Goal: Information Seeking & Learning: Learn about a topic

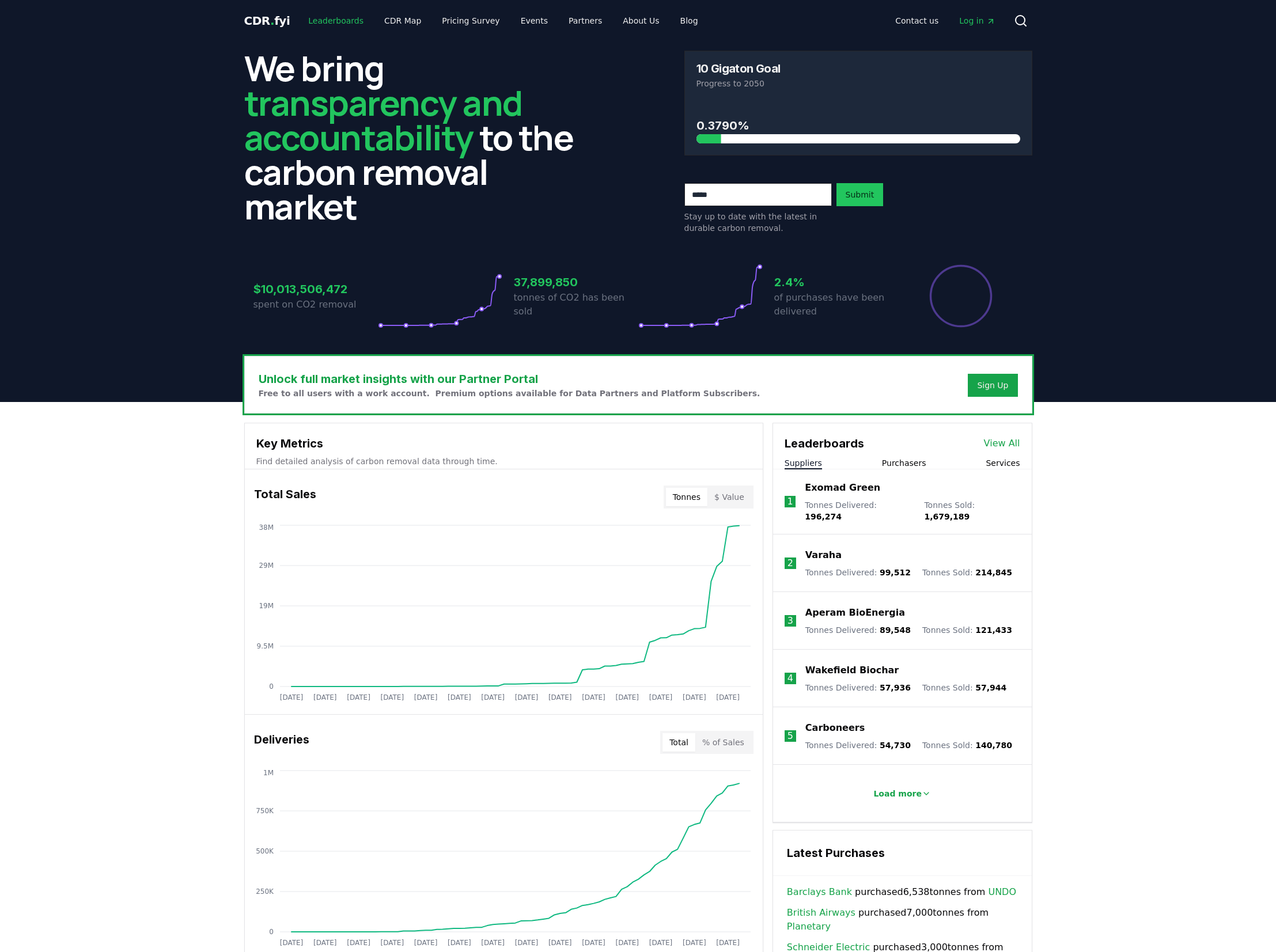
click at [336, 18] on link "Leaderboards" at bounding box center [336, 21] width 74 height 21
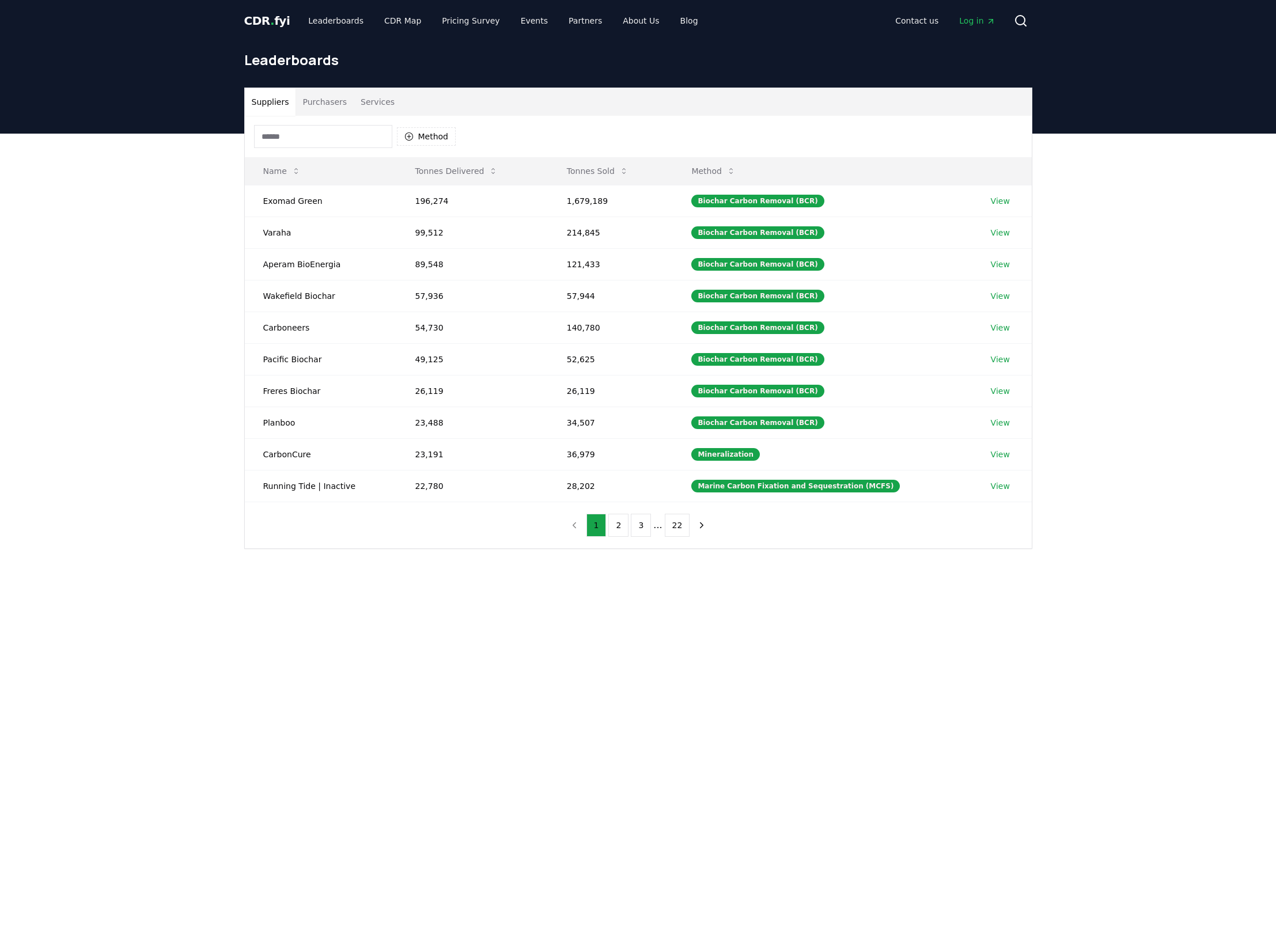
click at [332, 97] on button "Purchasers" at bounding box center [324, 102] width 58 height 28
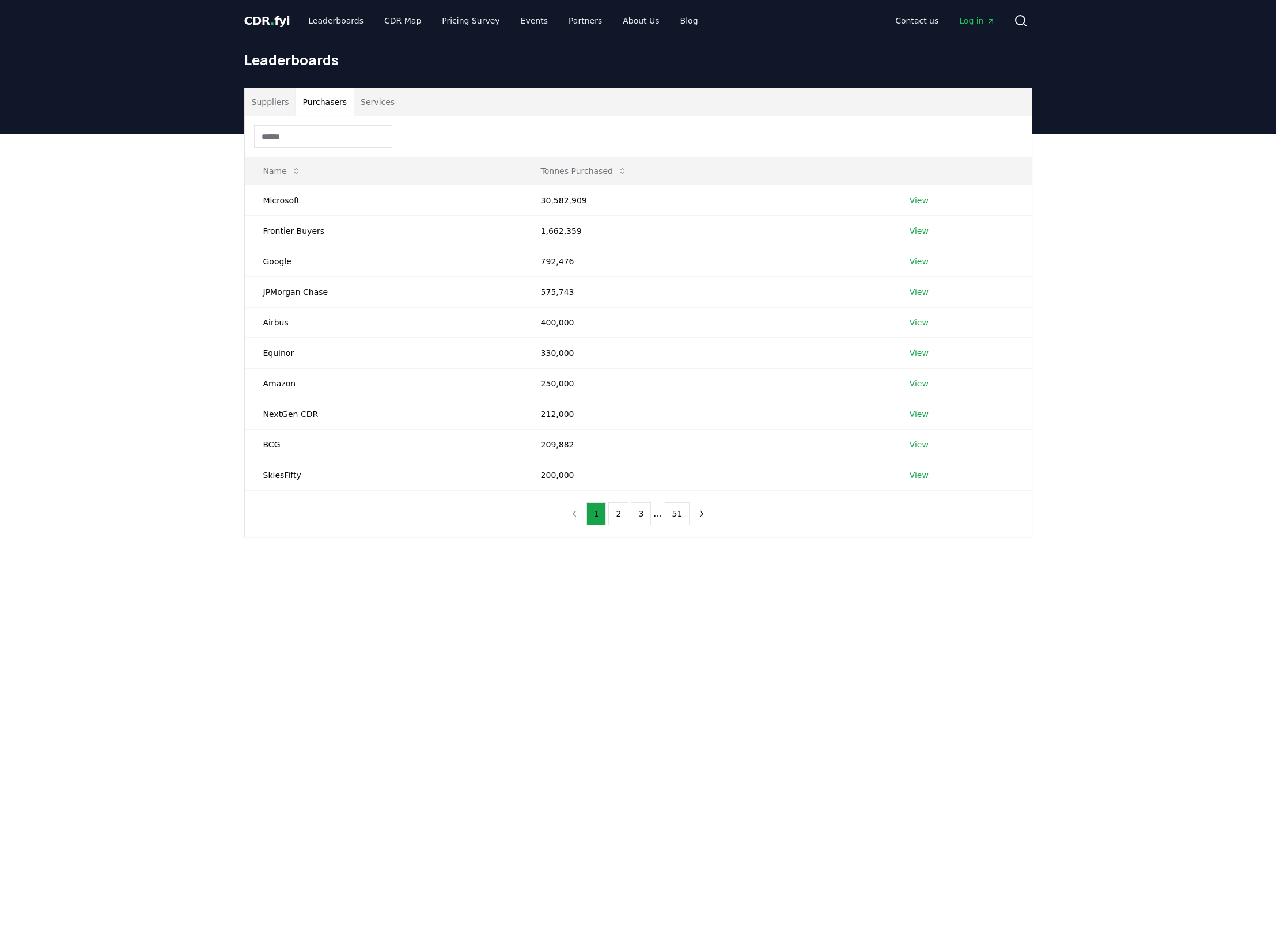
click at [262, 25] on span "CDR . fyi" at bounding box center [267, 21] width 46 height 14
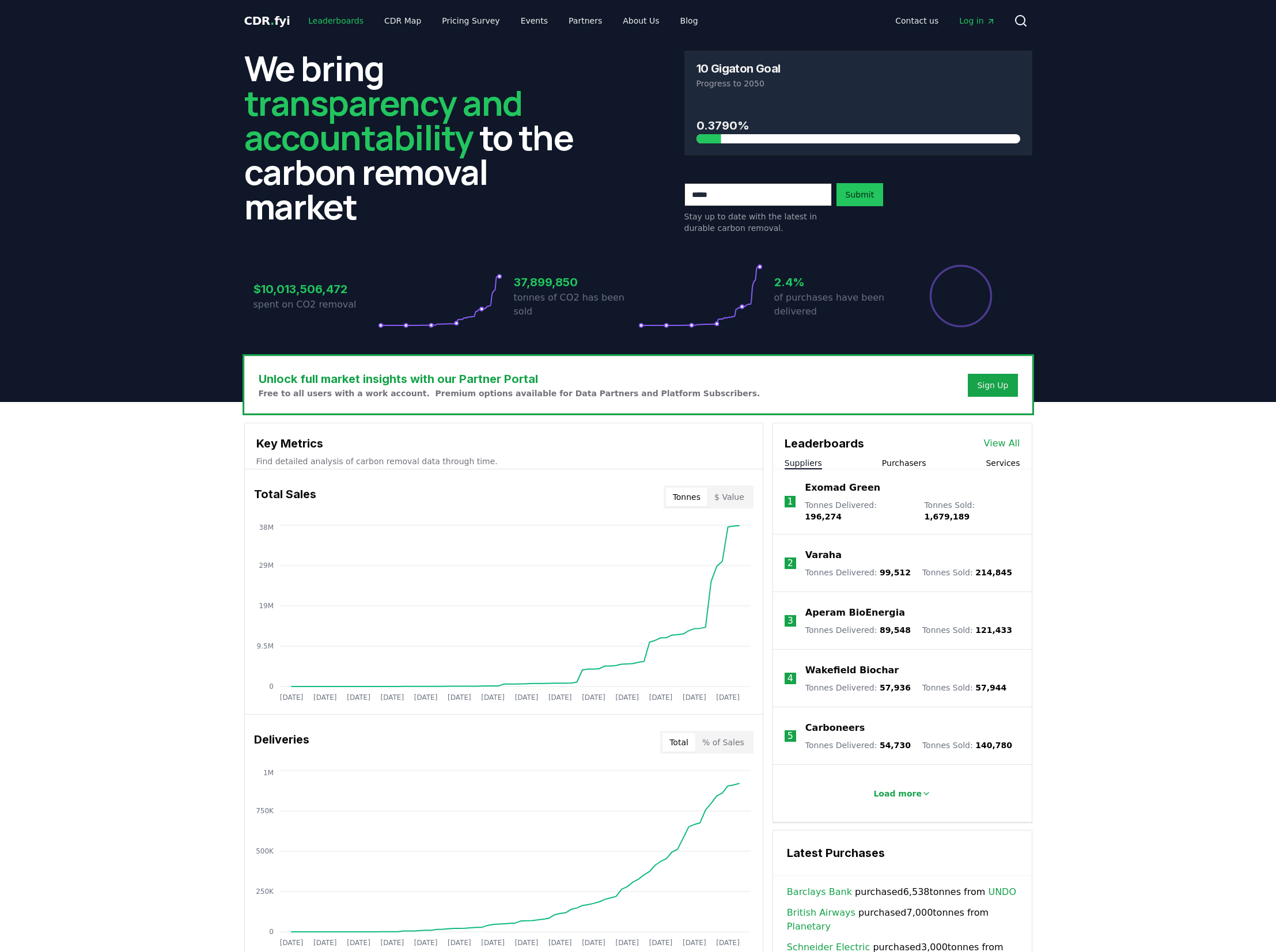
click at [316, 24] on link "Leaderboards" at bounding box center [336, 21] width 74 height 21
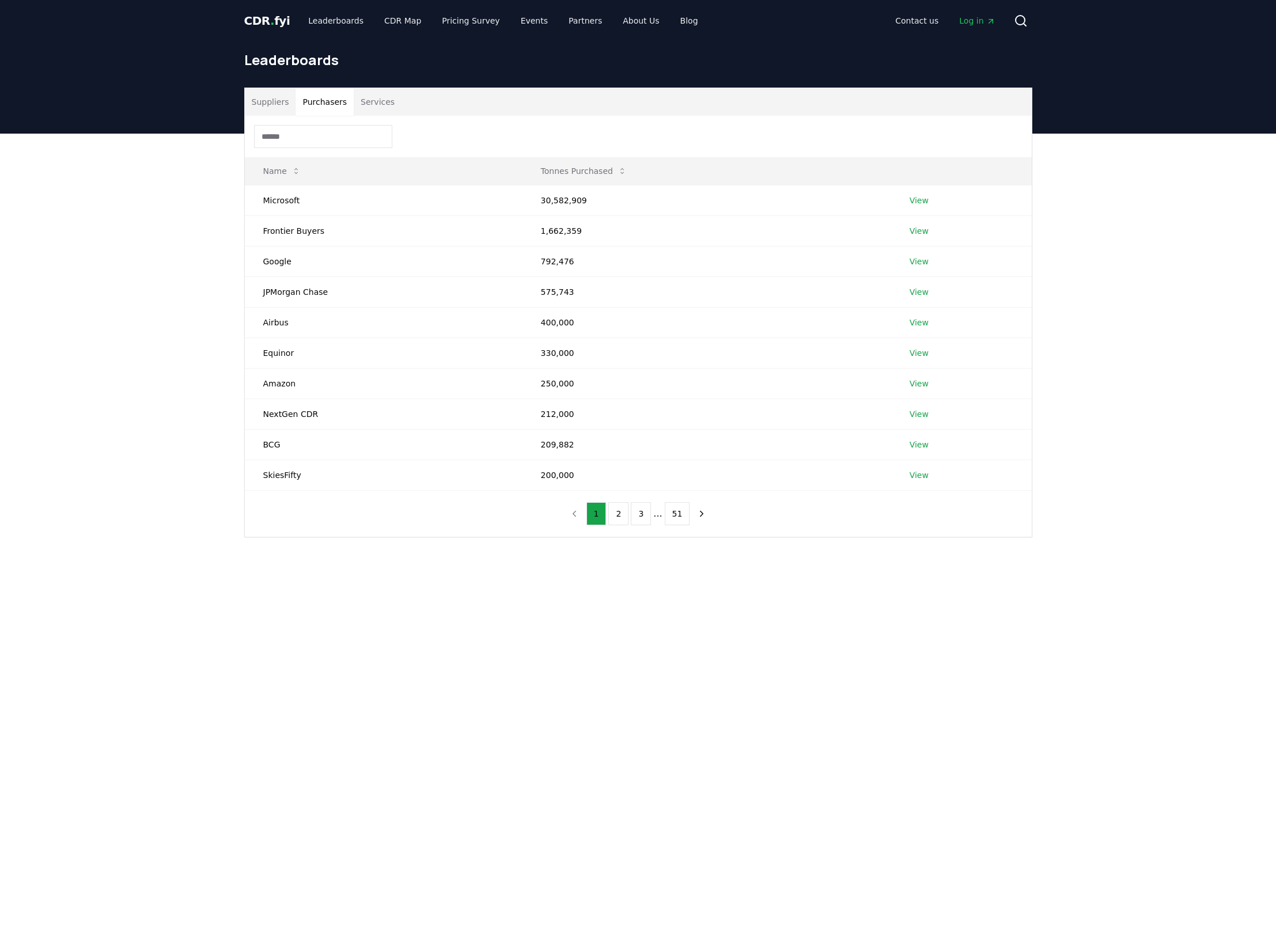
click at [329, 96] on button "Purchasers" at bounding box center [324, 102] width 58 height 28
click at [698, 509] on icon "next page" at bounding box center [702, 513] width 10 height 10
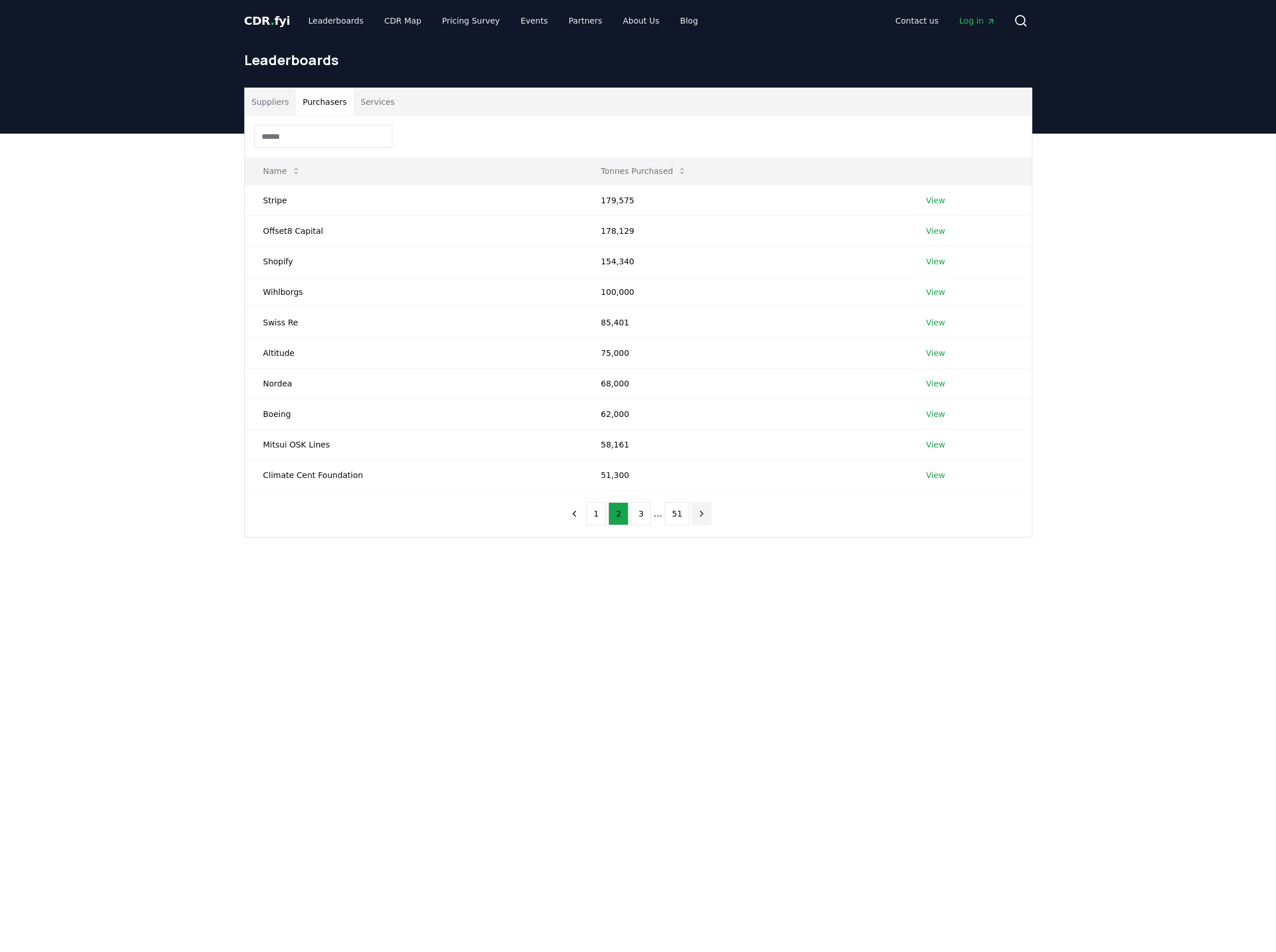
click at [699, 510] on icon "next page" at bounding box center [702, 513] width 10 height 10
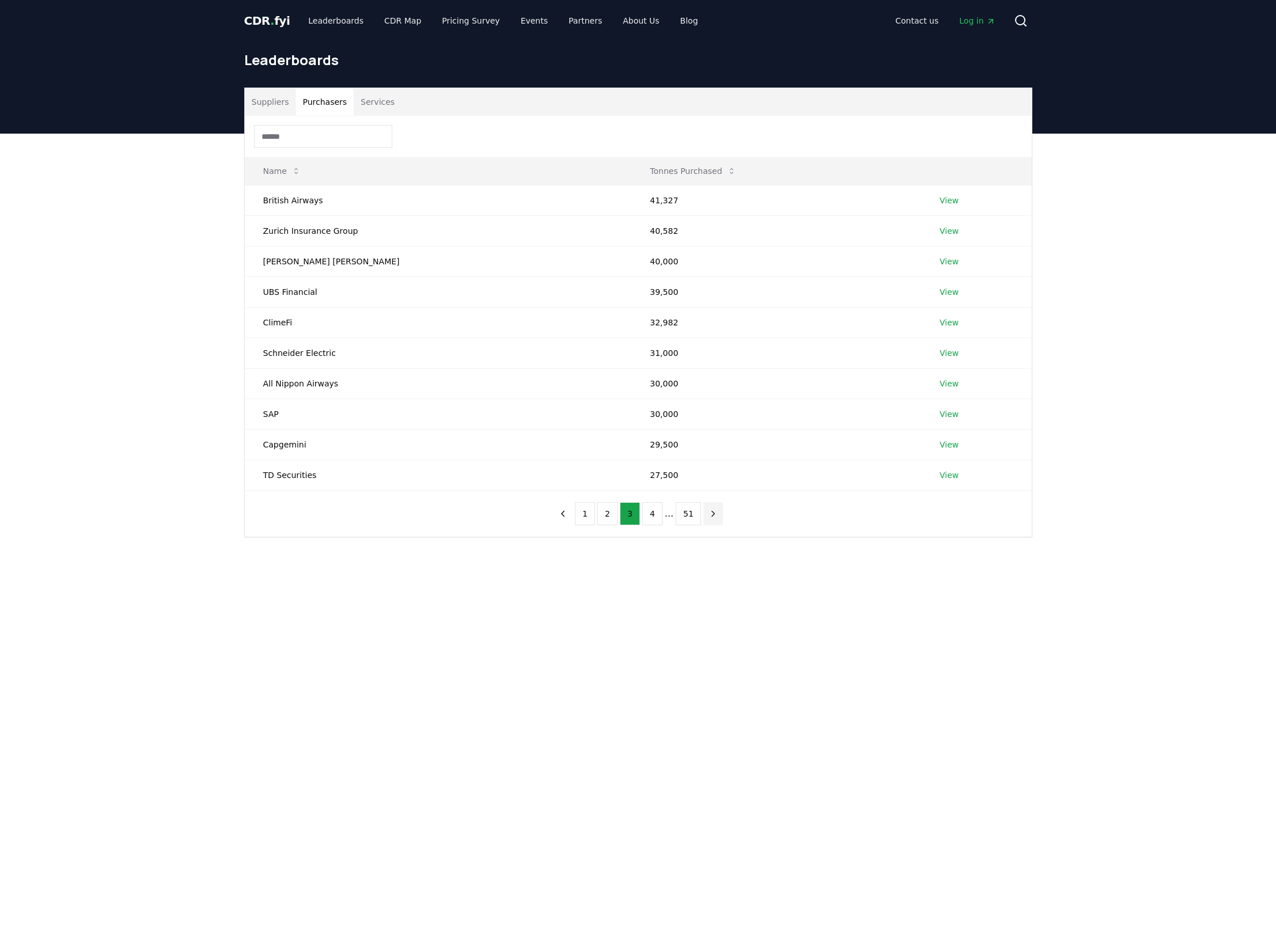
click at [699, 510] on nav "1 2 3 4 ... 51" at bounding box center [638, 514] width 170 height 23
click at [582, 515] on button "1" at bounding box center [585, 514] width 20 height 23
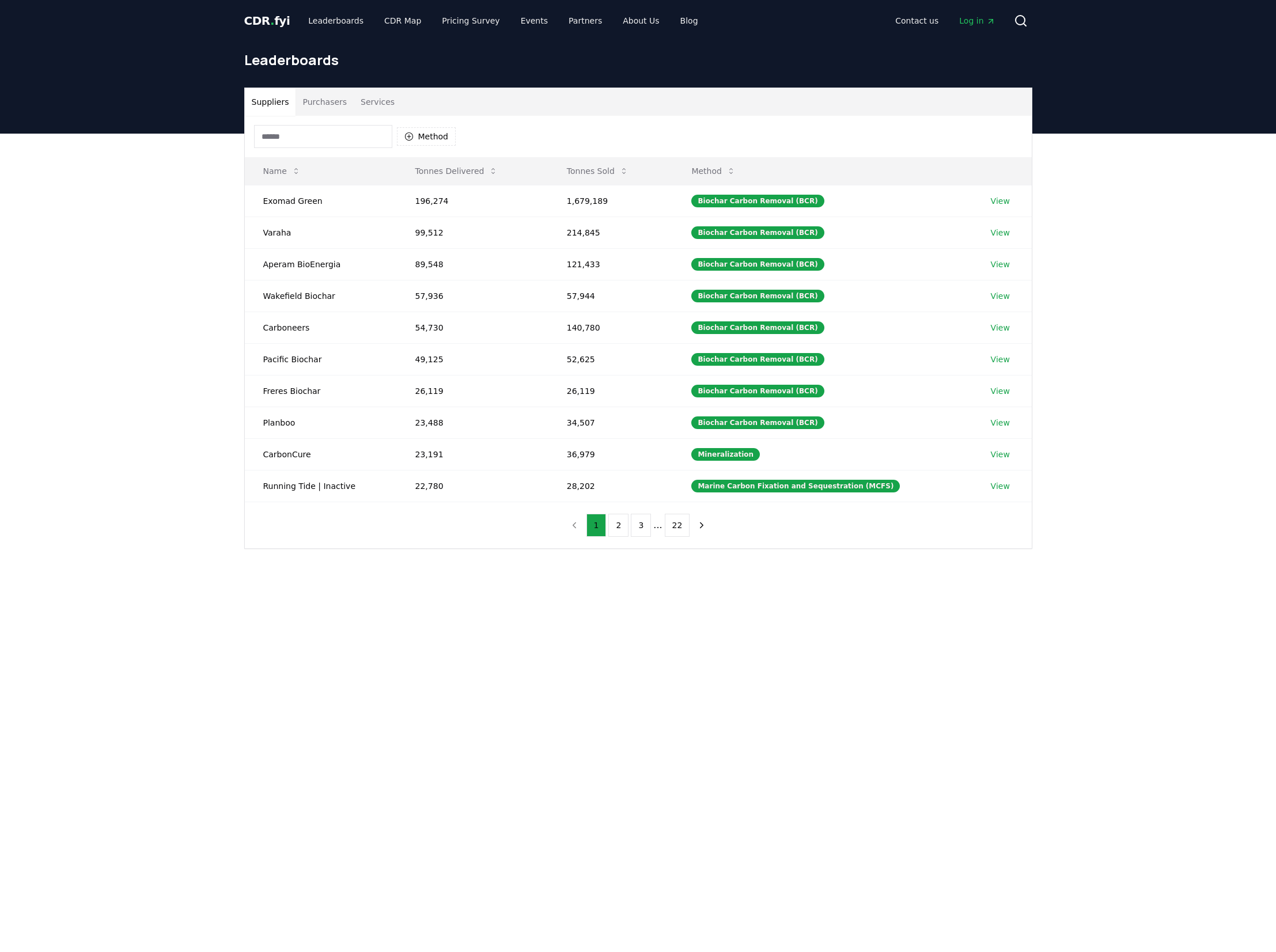
click at [255, 103] on button "Suppliers" at bounding box center [271, 102] width 51 height 28
click at [380, 102] on button "Services" at bounding box center [378, 102] width 48 height 28
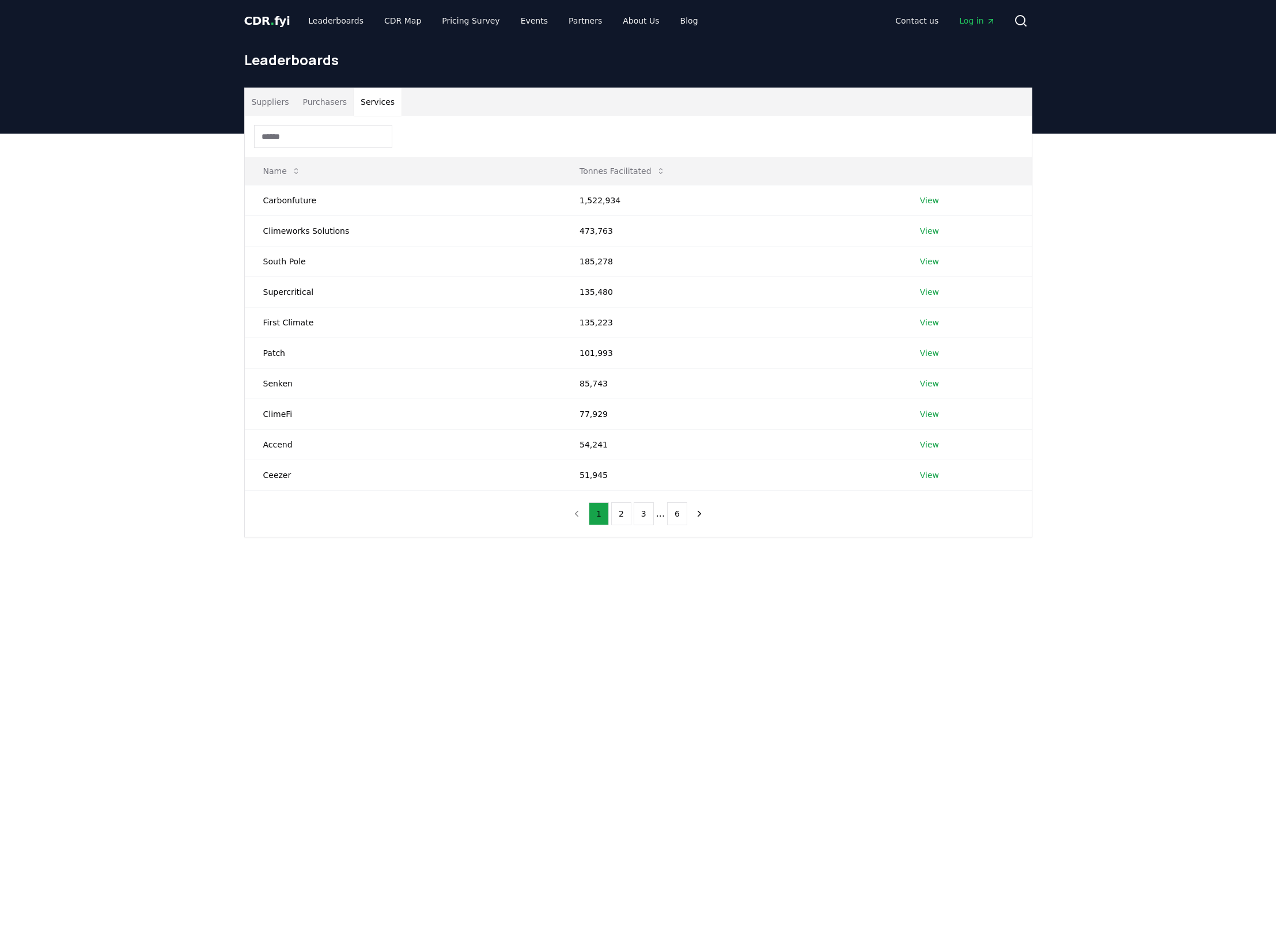
click at [274, 95] on button "Suppliers" at bounding box center [271, 102] width 51 height 28
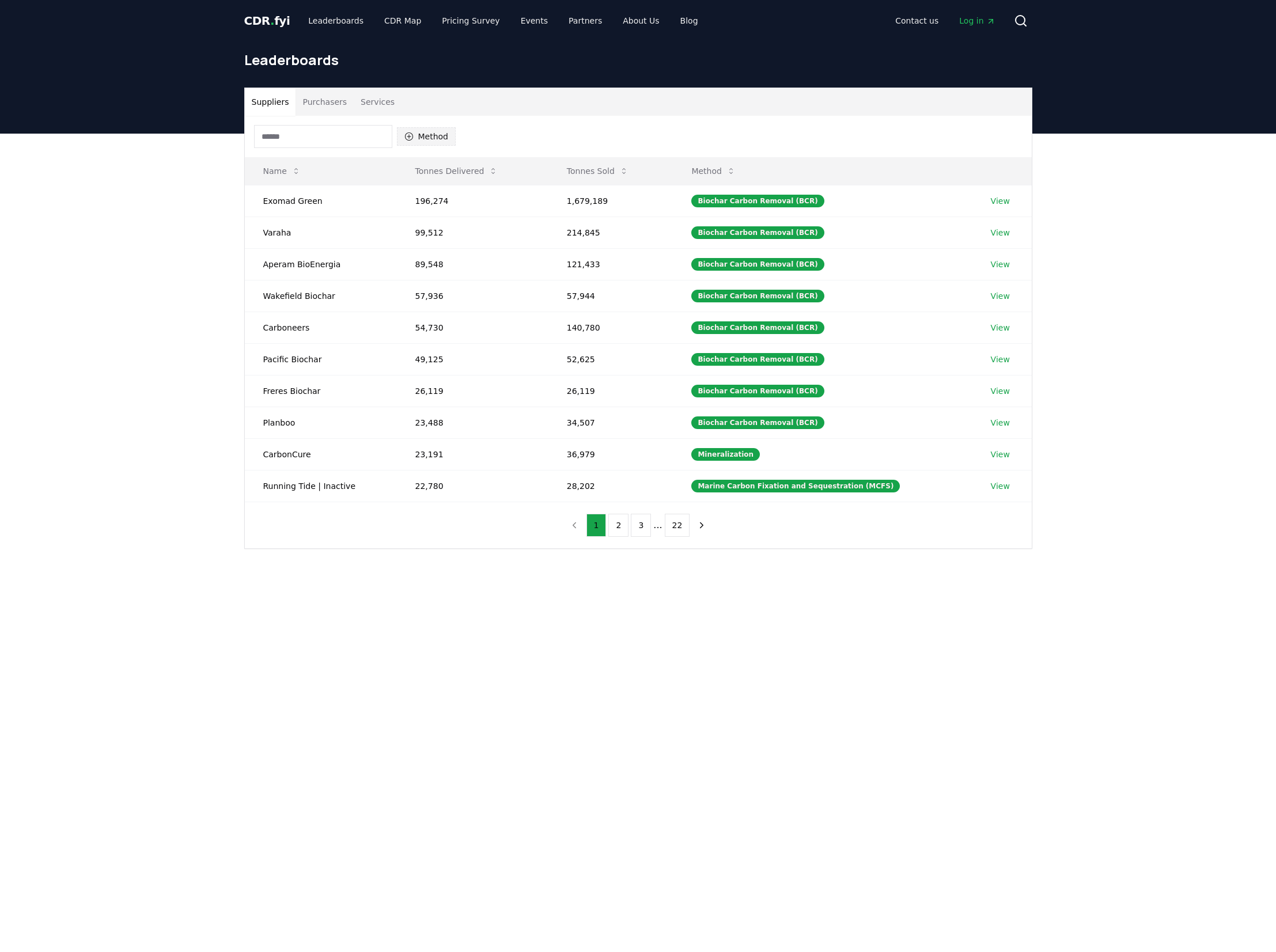
click at [431, 132] on button "Method" at bounding box center [427, 137] width 59 height 18
click at [455, 285] on span "Direct Air Carbon Capture and Sequestration (DACCS)" at bounding box center [458, 295] width 78 height 46
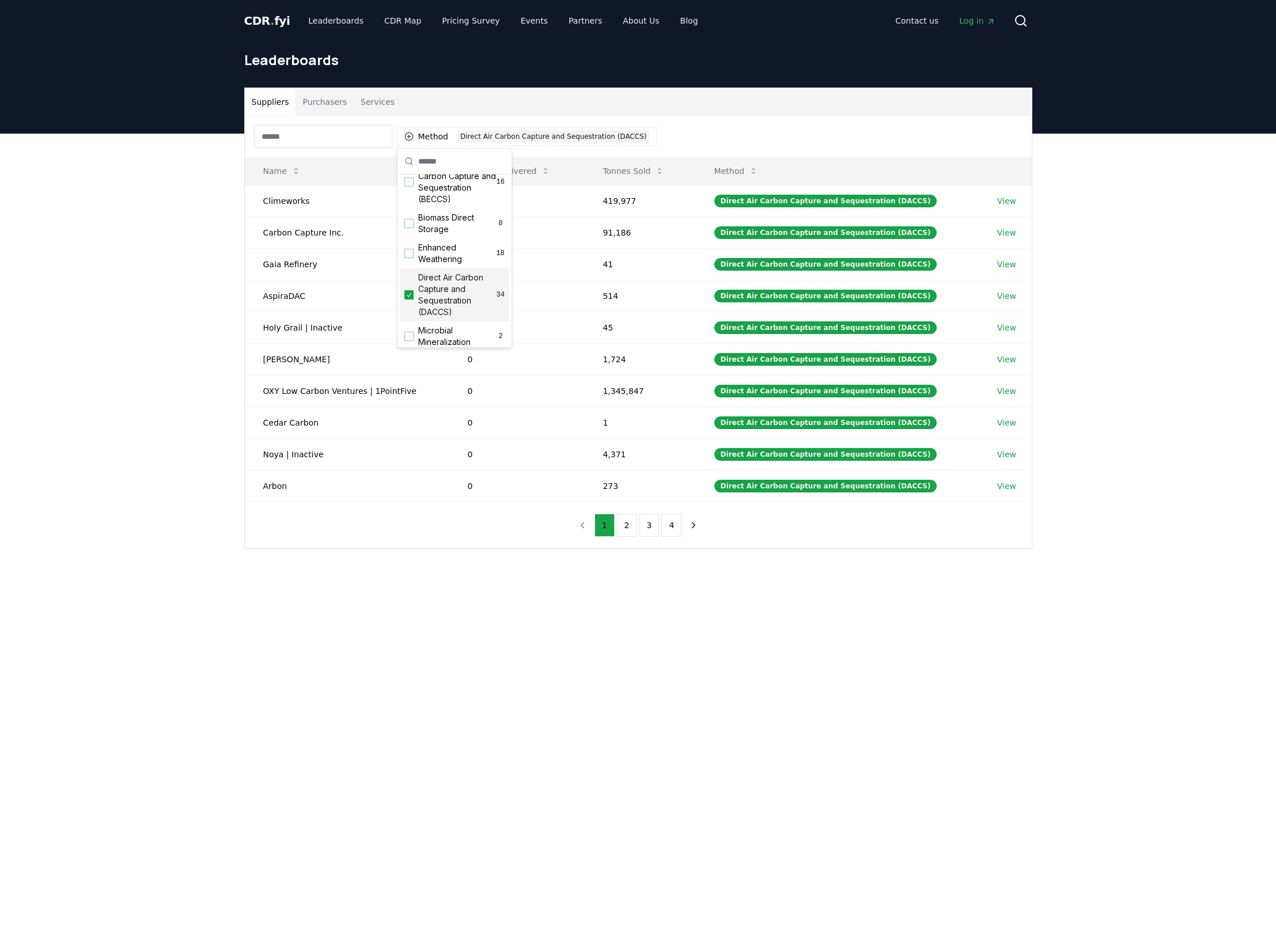
click at [110, 297] on div "Suppliers Purchasers Services Method 1 Direct Air Carbon Capture and Sequestrat…" at bounding box center [638, 364] width 1276 height 461
click at [629, 526] on button "2" at bounding box center [627, 526] width 20 height 23
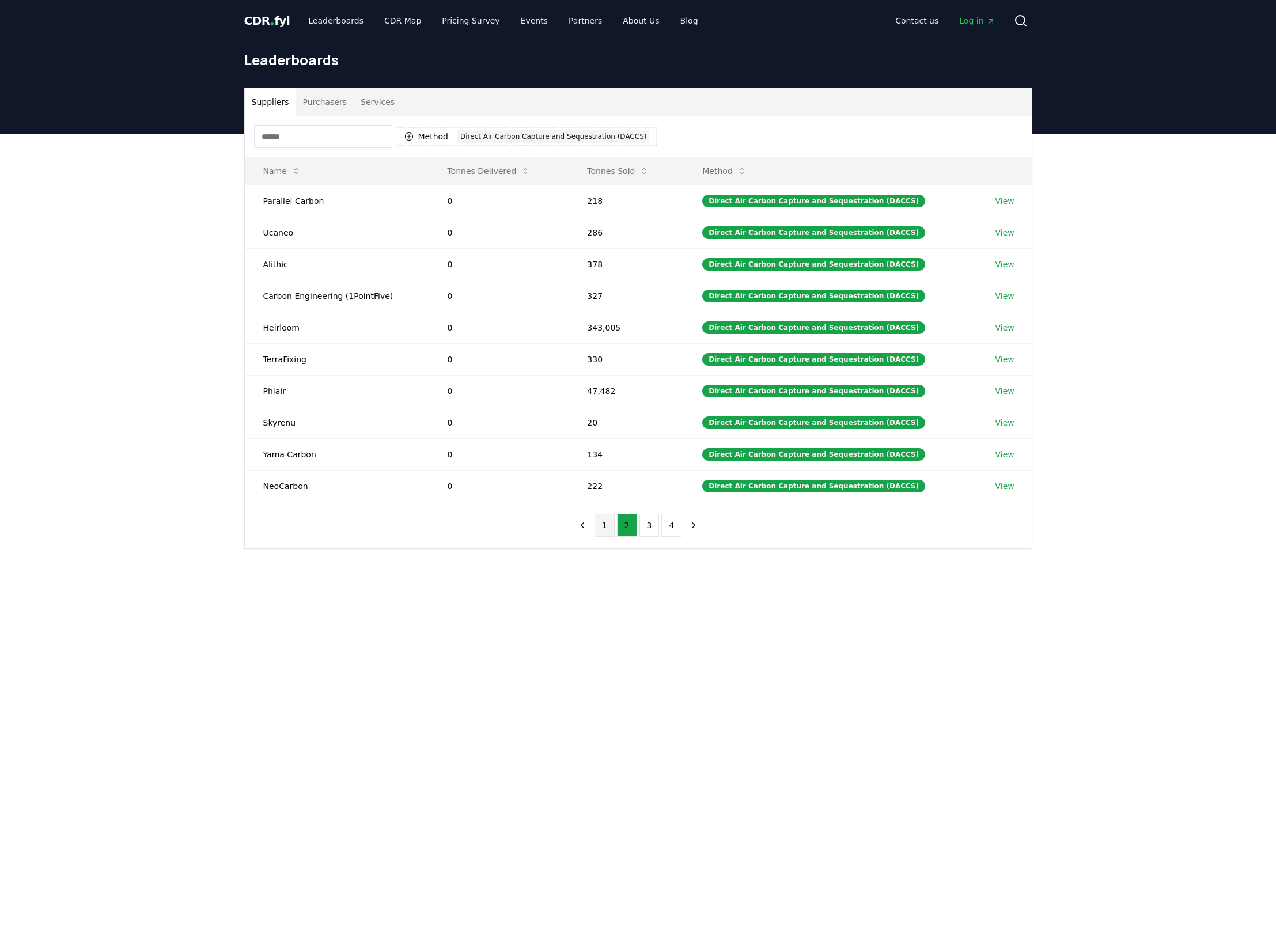
click at [603, 528] on button "1" at bounding box center [604, 526] width 20 height 23
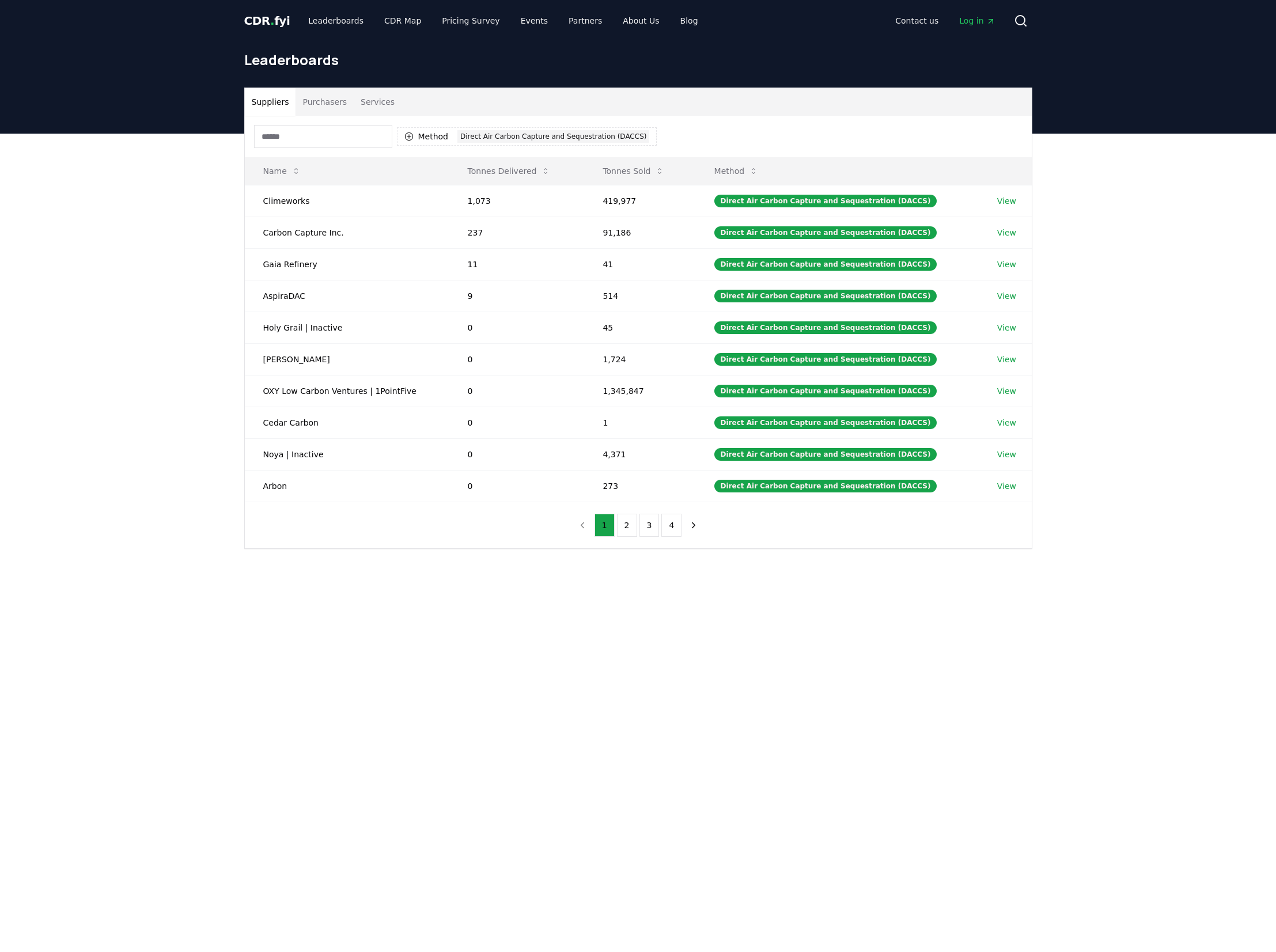
click at [331, 104] on button "Purchasers" at bounding box center [324, 102] width 58 height 28
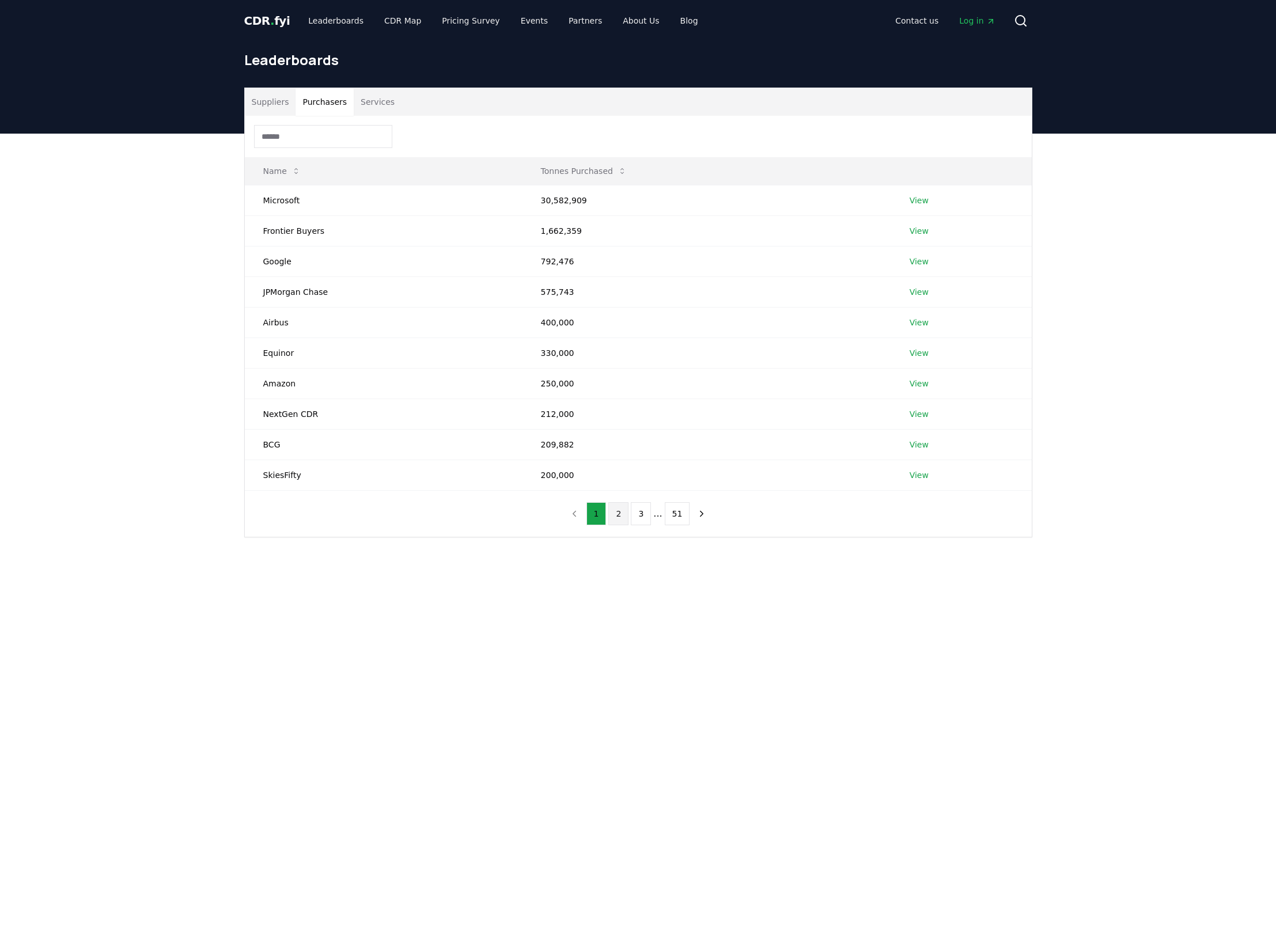
click at [619, 521] on button "2" at bounding box center [618, 514] width 20 height 23
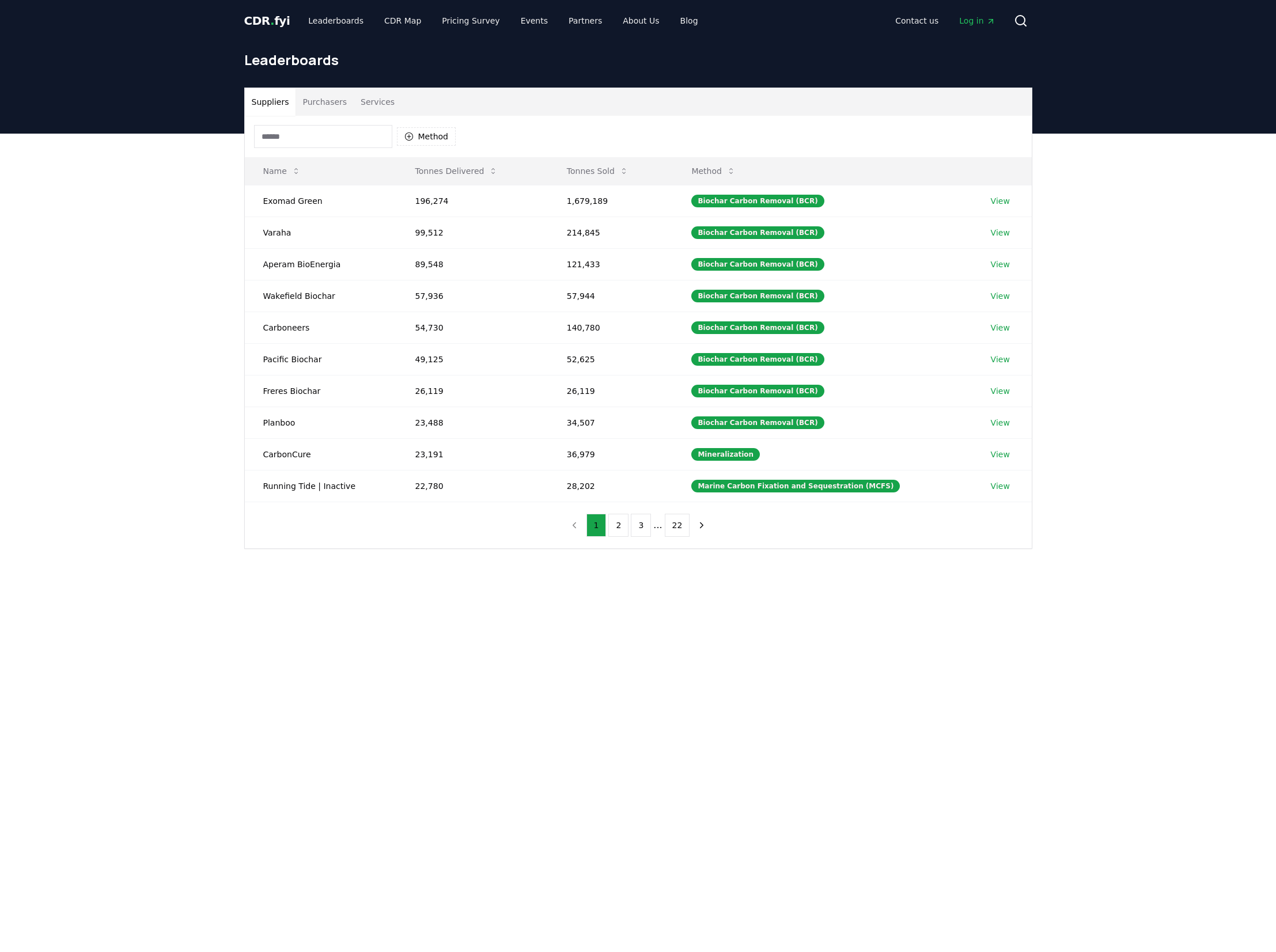
click at [269, 93] on button "Suppliers" at bounding box center [271, 102] width 51 height 28
click at [321, 100] on button "Purchasers" at bounding box center [324, 102] width 58 height 28
